Goal: Navigation & Orientation: Find specific page/section

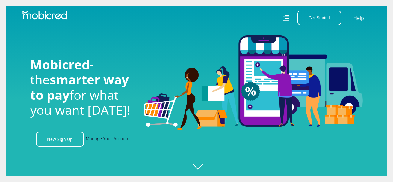
click at [102, 141] on link "Manage Your Account" at bounding box center [108, 139] width 44 height 15
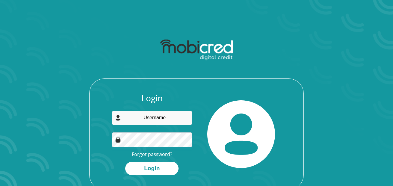
click at [149, 118] on input "email" at bounding box center [152, 118] width 80 height 15
type input "www.priscacel96@gmail.com"
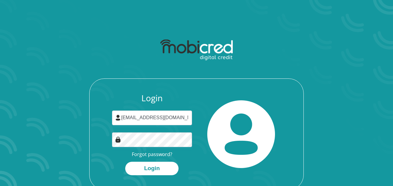
click at [155, 176] on div "Login www.priscacel96@gmail.com Forgot password? Login" at bounding box center [197, 141] width 214 height 97
click at [153, 168] on button "Login" at bounding box center [151, 168] width 53 height 13
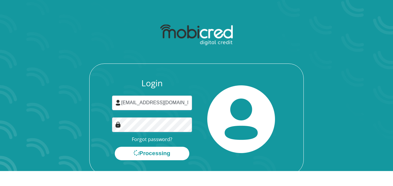
scroll to position [0, 0]
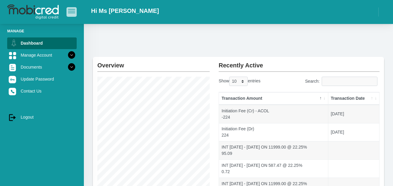
click at [73, 12] on span "button" at bounding box center [71, 11] width 7 height 4
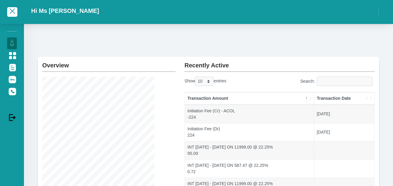
click at [214, 16] on div "Hi Ms P Cele" at bounding box center [208, 12] width 369 height 18
click at [15, 14] on span "button" at bounding box center [12, 10] width 5 height 5
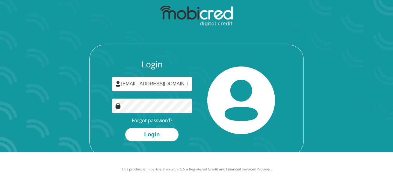
scroll to position [34, 0]
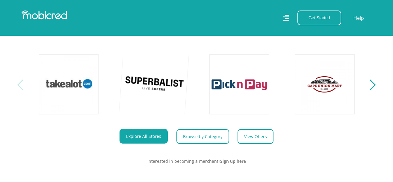
scroll to position [210, 0]
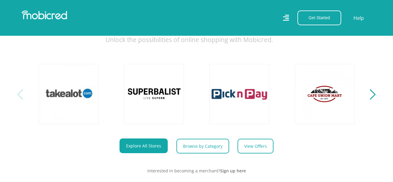
click at [375, 101] on section "Explore One Account. Infinite Possibilities. Unlock the possibilities of online…" at bounding box center [196, 82] width 393 height 221
click at [371, 100] on div "Next" at bounding box center [370, 94] width 10 height 10
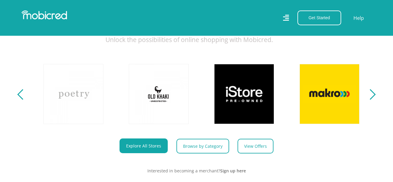
scroll to position [0, 342]
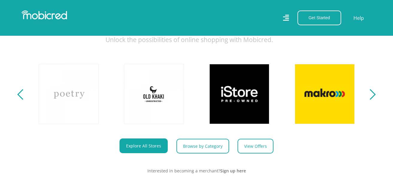
click at [371, 100] on div "Next" at bounding box center [370, 94] width 10 height 10
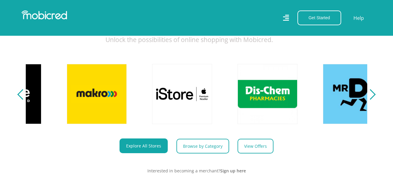
scroll to position [0, 684]
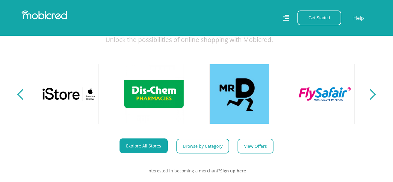
click at [371, 100] on div "Next" at bounding box center [370, 94] width 10 height 10
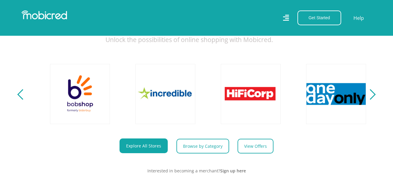
scroll to position [0, 1025]
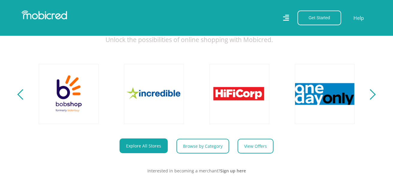
click at [371, 100] on div "Next" at bounding box center [370, 94] width 10 height 10
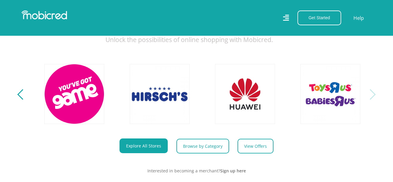
scroll to position [0, 1367]
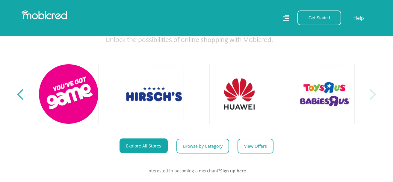
click at [371, 100] on div "Next" at bounding box center [370, 94] width 10 height 10
click at [156, 153] on link "Explore All Stores" at bounding box center [144, 145] width 48 height 15
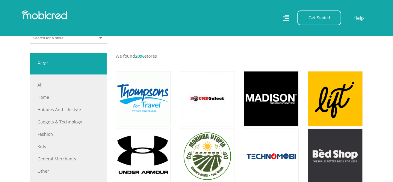
scroll to position [180, 0]
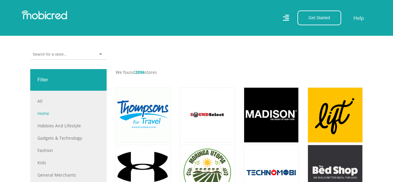
click at [41, 111] on link "Home" at bounding box center [68, 113] width 62 height 6
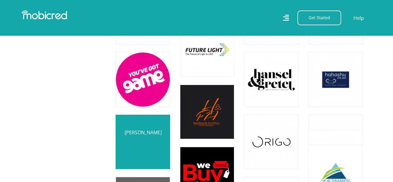
scroll to position [779, 0]
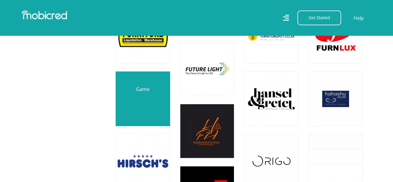
click at [141, 94] on link at bounding box center [143, 99] width 64 height 64
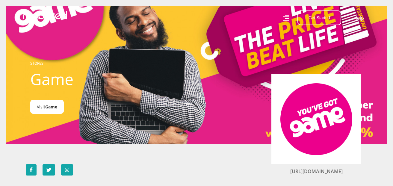
click at [49, 110] on span "Game" at bounding box center [51, 107] width 12 height 6
